Goal: Communication & Community: Share content

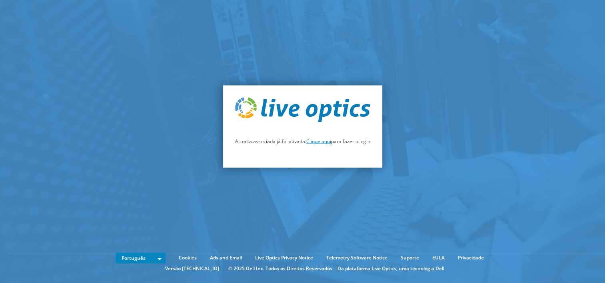
click at [317, 144] on link "Clique aqui" at bounding box center [319, 141] width 25 height 7
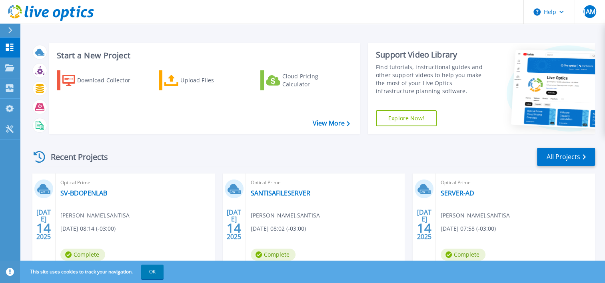
drag, startPoint x: 149, startPoint y: 266, endPoint x: 150, endPoint y: 273, distance: 6.9
click at [150, 273] on button "OK" at bounding box center [152, 272] width 22 height 14
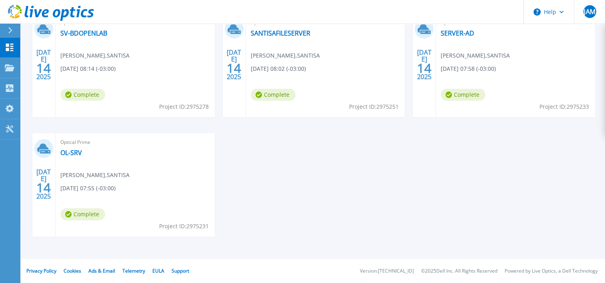
scroll to position [80, 0]
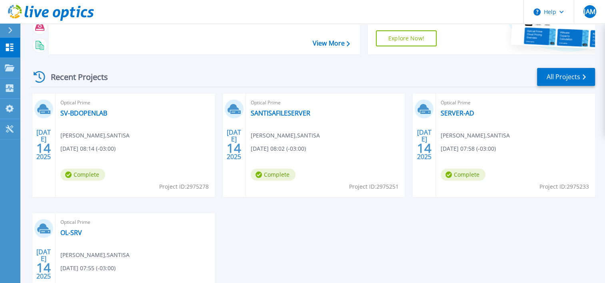
click at [118, 138] on span "JOSE AUGUSTO MAGALHAES , SANTISA" at bounding box center [94, 135] width 69 height 9
click at [190, 109] on div "Optical Prime SV-BDOPENLAB JOSE AUGUSTO MAGALHAES , SANTISA 07/14/2025, 08:14 (…" at bounding box center [135, 146] width 159 height 104
click at [76, 184] on div "Complete" at bounding box center [84, 177] width 49 height 16
click at [42, 134] on div "JUL 14 2025" at bounding box center [43, 144] width 15 height 29
click at [43, 107] on icon at bounding box center [43, 108] width 12 height 9
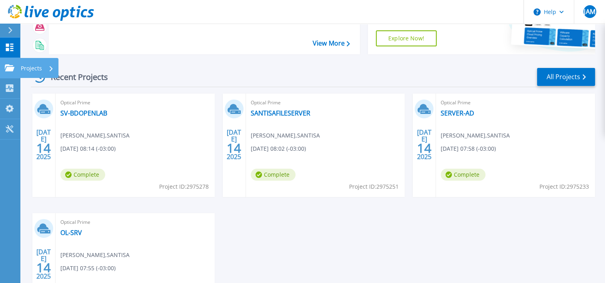
click at [39, 64] on p "Projects" at bounding box center [31, 68] width 21 height 21
click at [576, 74] on link "All Projects" at bounding box center [566, 77] width 58 height 18
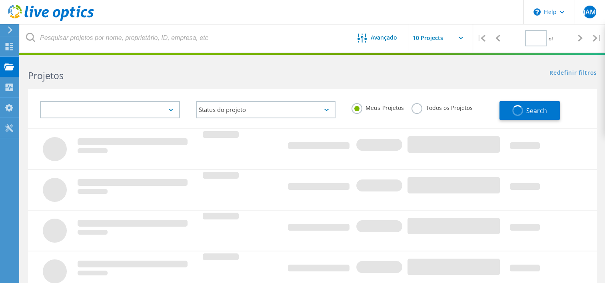
type input "1"
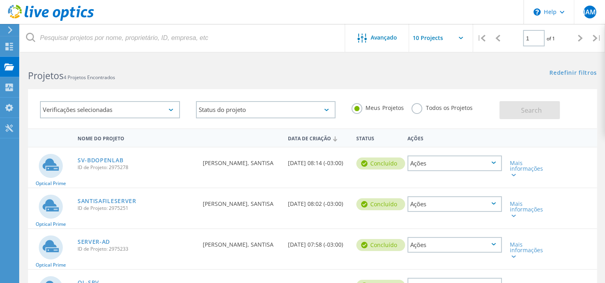
click at [499, 166] on div "Ações" at bounding box center [455, 164] width 94 height 16
click at [458, 171] on div "Compartilhar" at bounding box center [455, 170] width 93 height 12
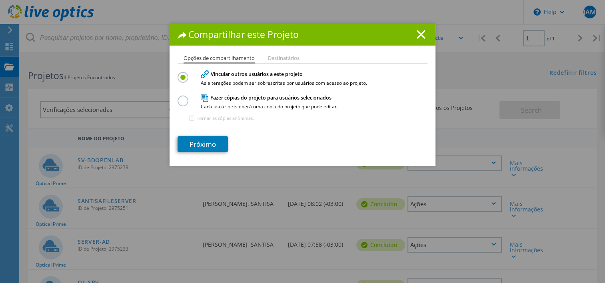
click at [225, 98] on h4 "Fazer cópias do projeto para usuários selecionados Cada usuário receberá uma có…" at bounding box center [301, 101] width 200 height 15
click at [182, 97] on label at bounding box center [185, 96] width 14 height 2
click at [0, 0] on input "radio" at bounding box center [0, 0] width 0 height 0
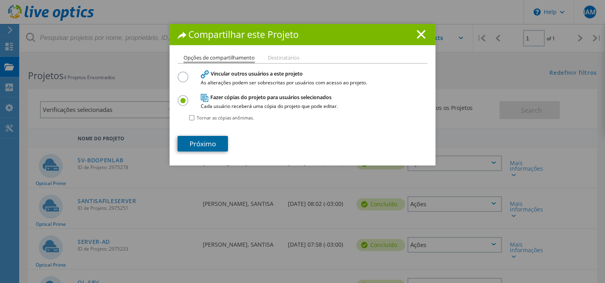
click at [211, 147] on link "Próximo" at bounding box center [203, 144] width 50 height 16
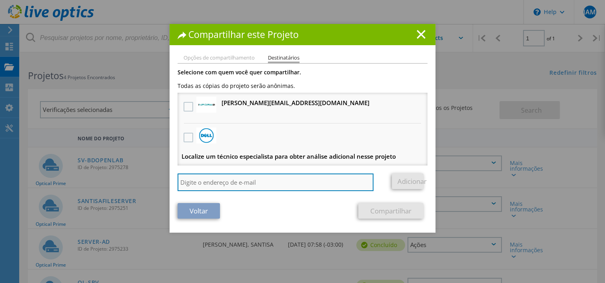
click at [289, 180] on input "search" at bounding box center [276, 183] width 196 height 18
type input "[EMAIL_ADDRESS][DOMAIN_NAME]"
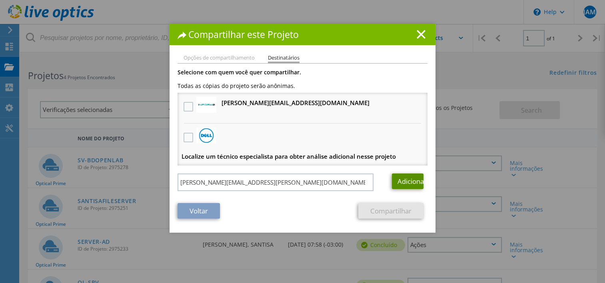
click at [395, 185] on link "Adicionar" at bounding box center [408, 182] width 32 height 16
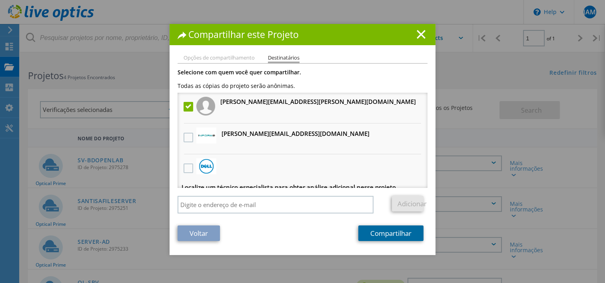
click at [375, 237] on link "Compartilhar" at bounding box center [391, 234] width 65 height 16
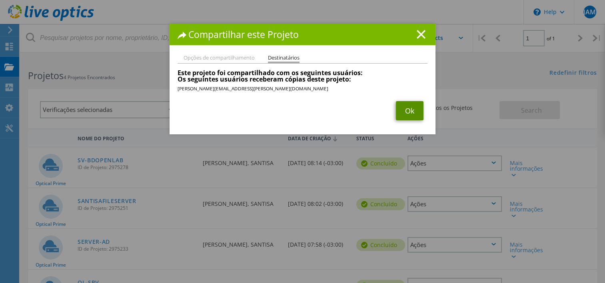
click at [405, 110] on link "Ok" at bounding box center [410, 110] width 28 height 19
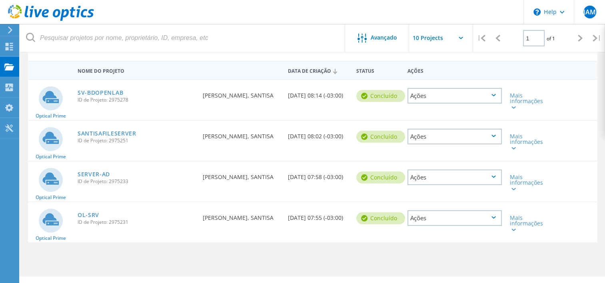
scroll to position [80, 0]
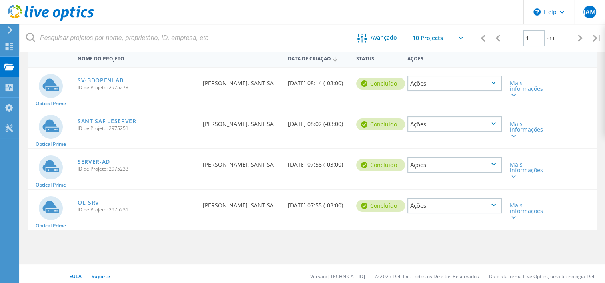
click at [501, 208] on div "Ações" at bounding box center [455, 206] width 94 height 16
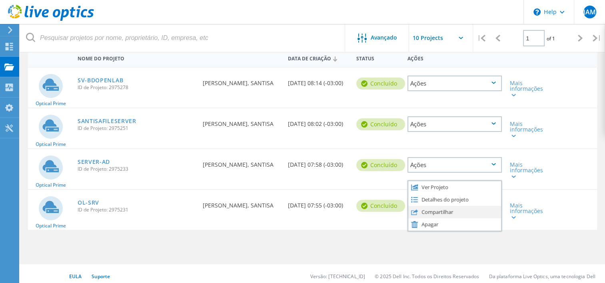
click at [479, 210] on div "Compartilhar" at bounding box center [455, 212] width 93 height 12
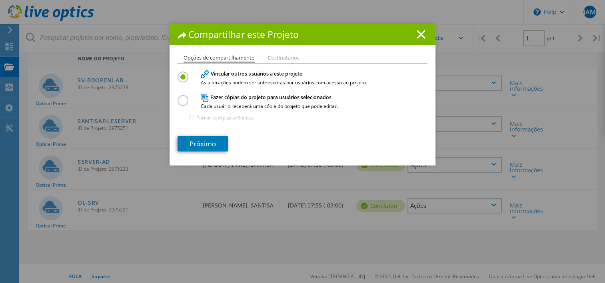
click at [182, 97] on label at bounding box center [185, 96] width 14 height 2
click at [0, 0] on input "radio" at bounding box center [0, 0] width 0 height 0
click at [205, 142] on link "Próximo" at bounding box center [203, 144] width 50 height 16
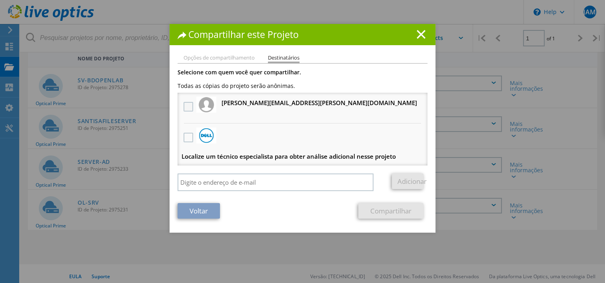
click at [184, 106] on label at bounding box center [190, 107] width 12 height 10
click at [0, 0] on input "checkbox" at bounding box center [0, 0] width 0 height 0
click at [401, 212] on link "Compartilhar" at bounding box center [391, 211] width 65 height 16
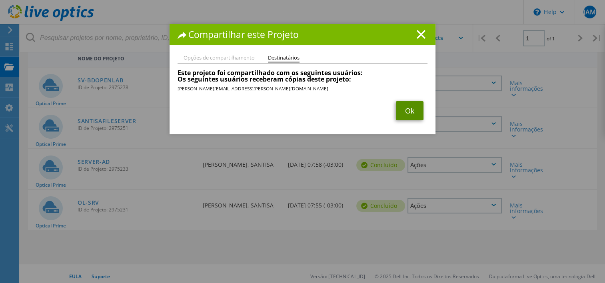
click at [404, 112] on link "Ok" at bounding box center [410, 110] width 28 height 19
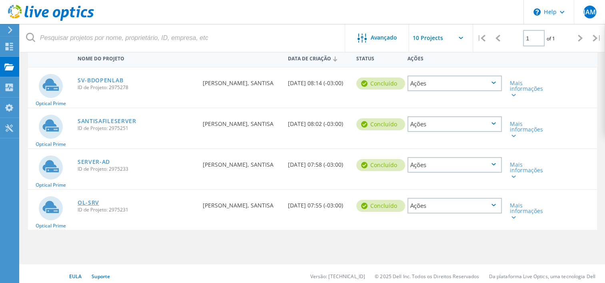
click at [95, 203] on link "OL-SRV" at bounding box center [89, 203] width 22 height 6
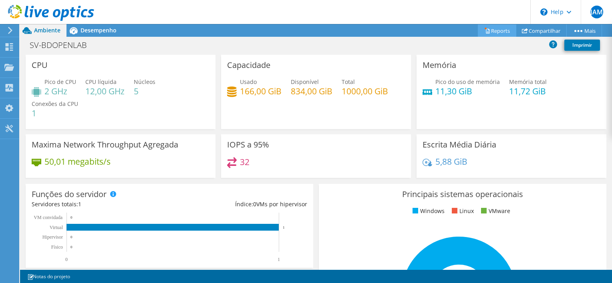
click at [482, 27] on link "Reports" at bounding box center [496, 30] width 38 height 12
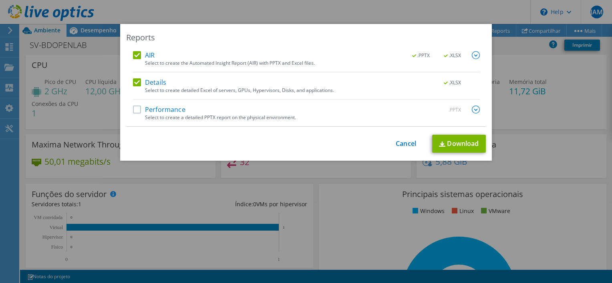
click at [146, 112] on label "Performance" at bounding box center [159, 110] width 52 height 8
click at [0, 0] on input "Performance" at bounding box center [0, 0] width 0 height 0
click at [440, 139] on link "Download" at bounding box center [459, 144] width 54 height 18
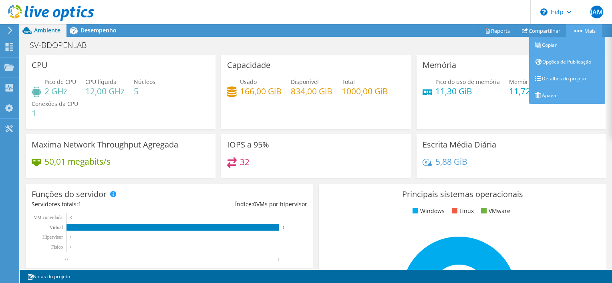
click at [573, 28] on link "Mais" at bounding box center [584, 30] width 36 height 12
click at [552, 46] on link "Copiar" at bounding box center [567, 45] width 76 height 17
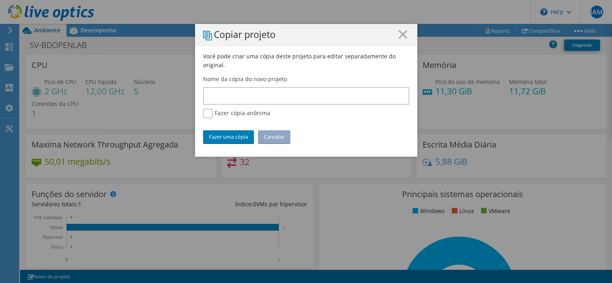
click at [401, 34] on icon at bounding box center [402, 34] width 9 height 9
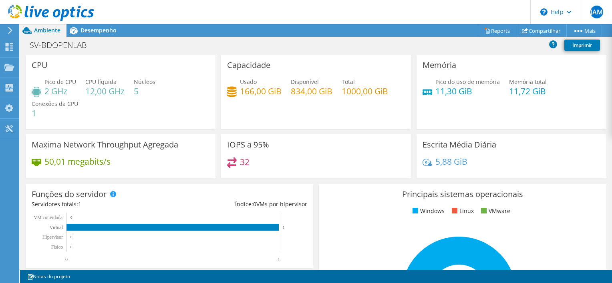
scroll to position [302, 0]
click at [551, 165] on div "5,88 GiB" at bounding box center [511, 165] width 178 height 17
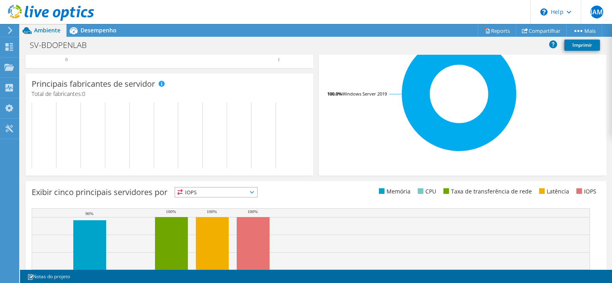
scroll to position [272, 0]
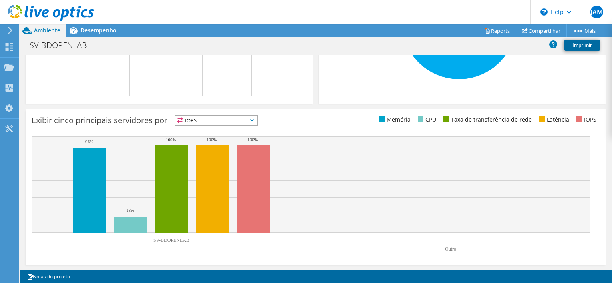
click at [589, 44] on link "Imprimir" at bounding box center [582, 45] width 36 height 11
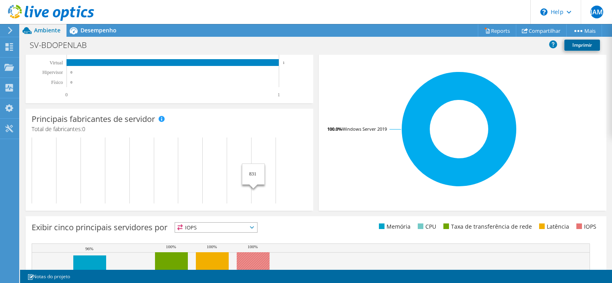
scroll to position [152, 0]
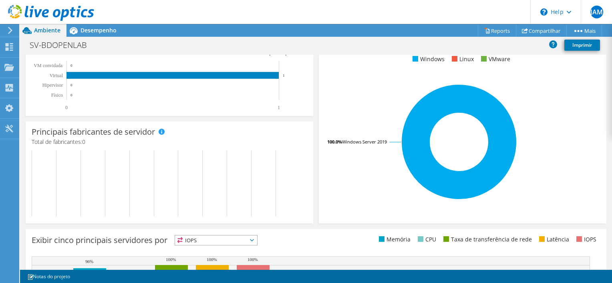
click at [256, 237] on span "IOPS" at bounding box center [216, 241] width 82 height 10
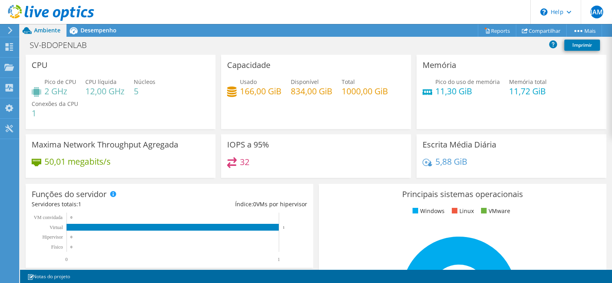
scroll to position [262, 0]
